Goal: Information Seeking & Learning: Learn about a topic

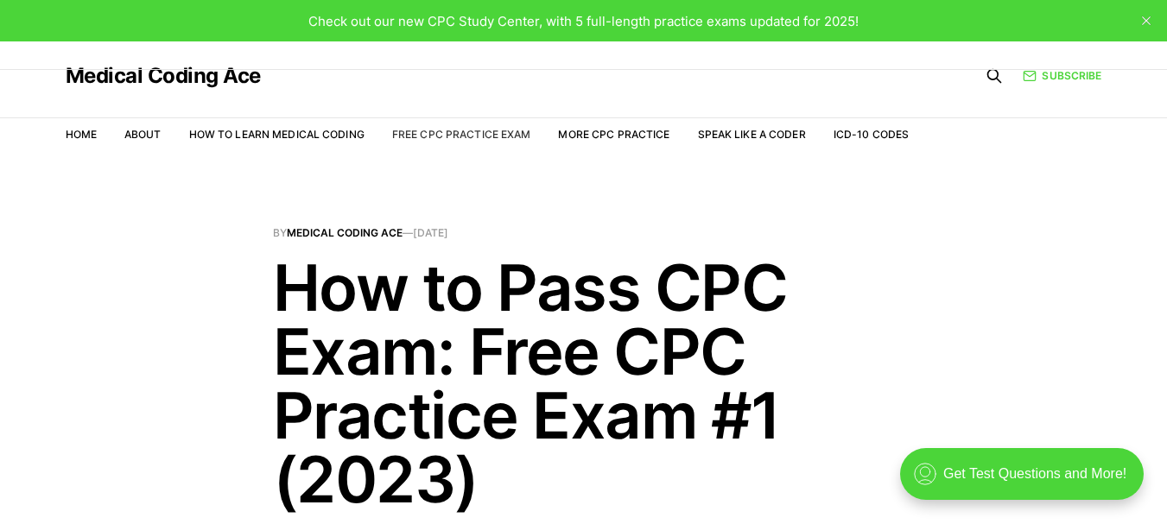
click at [480, 137] on link "Free CPC Practice Exam" at bounding box center [461, 134] width 139 height 13
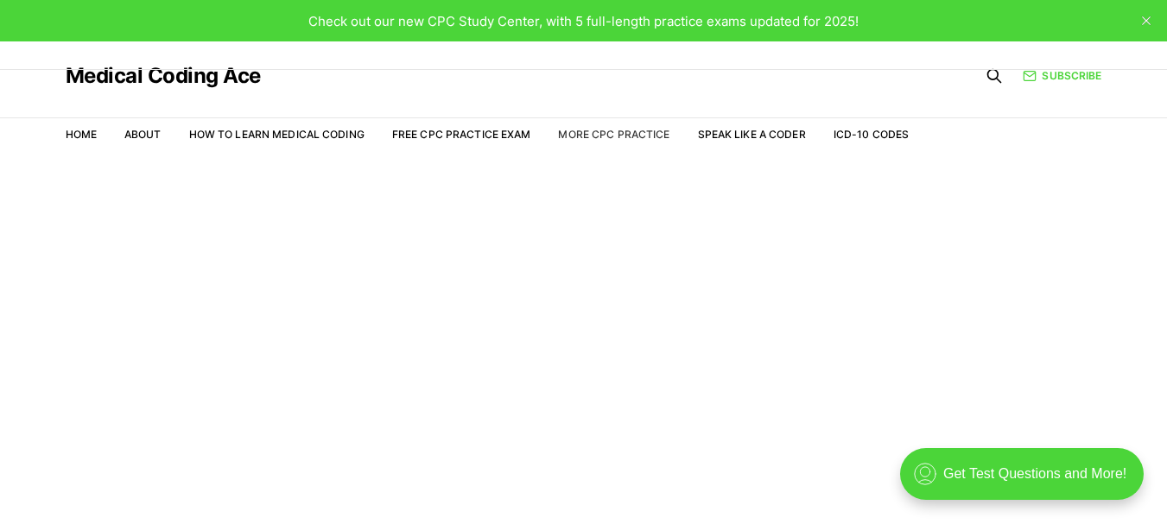
click at [568, 135] on link "More CPC Practice" at bounding box center [613, 134] width 111 height 13
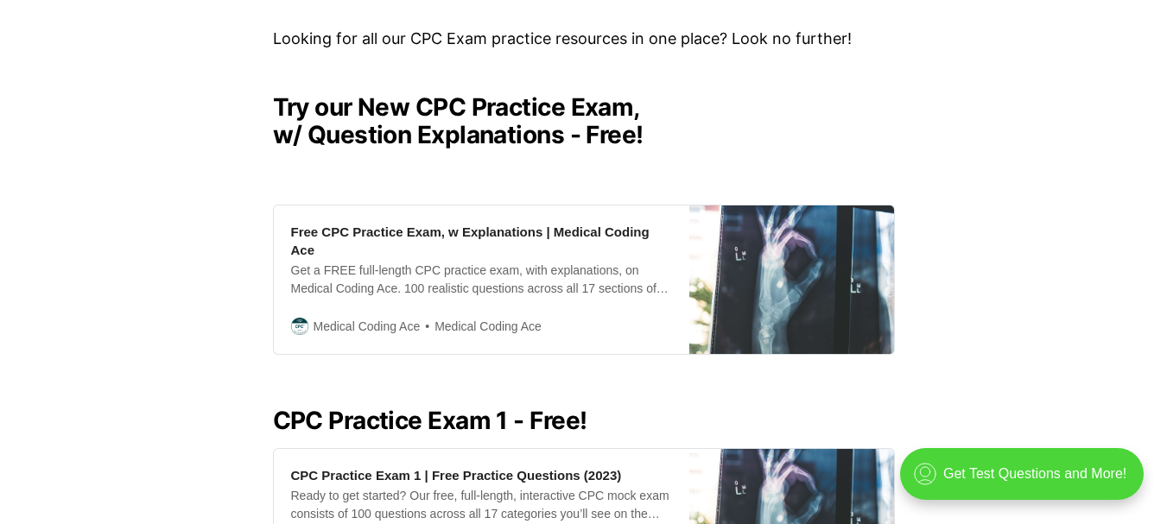
scroll to position [432, 0]
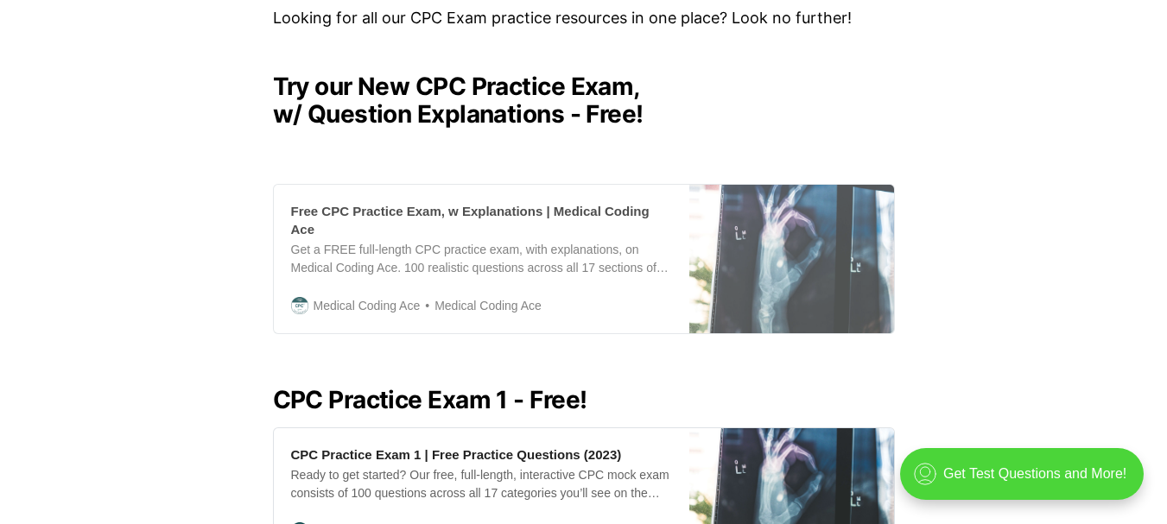
click at [545, 214] on div "Free CPC Practice Exam, w Explanations | Medical Coding Ace" at bounding box center [481, 220] width 381 height 36
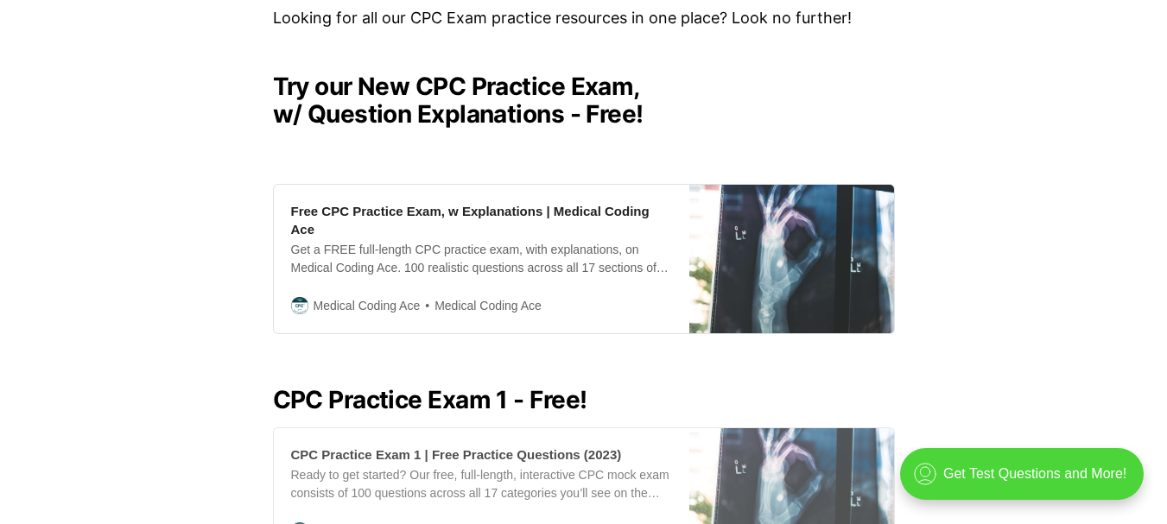
click at [459, 446] on div "CPC Practice Exam 1 | Free Practice Questions (2023)" at bounding box center [456, 455] width 331 height 18
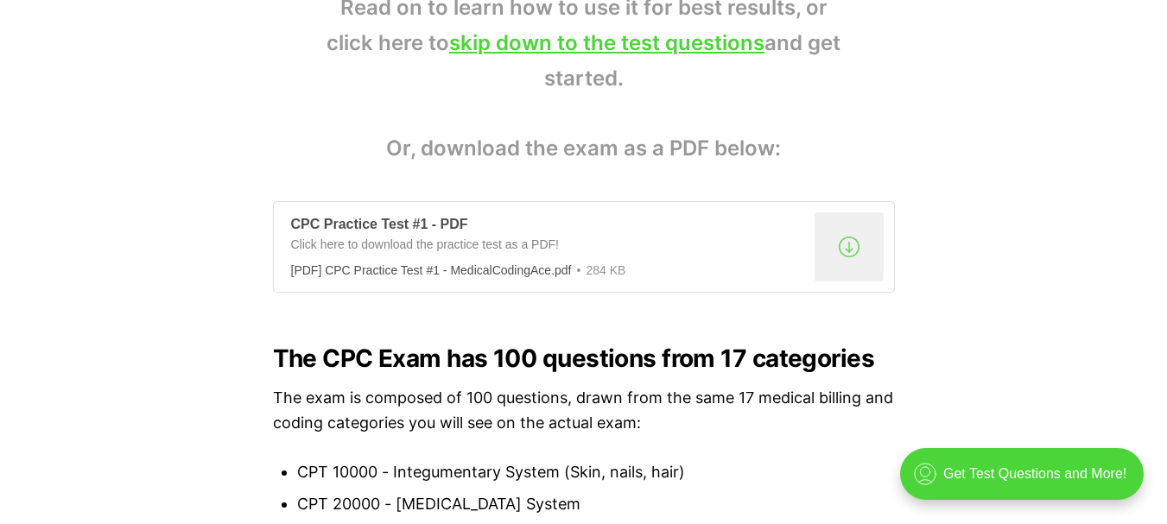
scroll to position [1296, 0]
